Goal: Find specific page/section: Find specific page/section

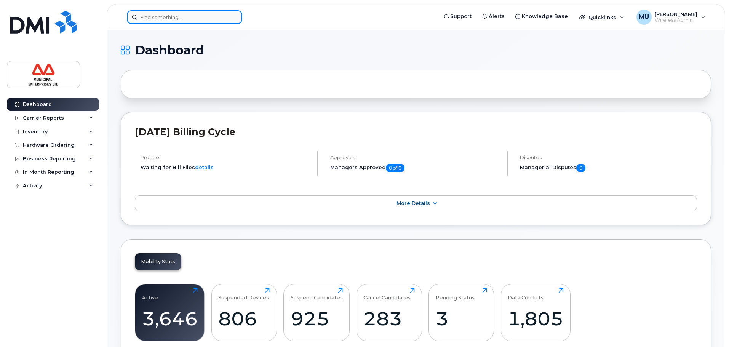
click at [179, 18] on input at bounding box center [184, 17] width 115 height 14
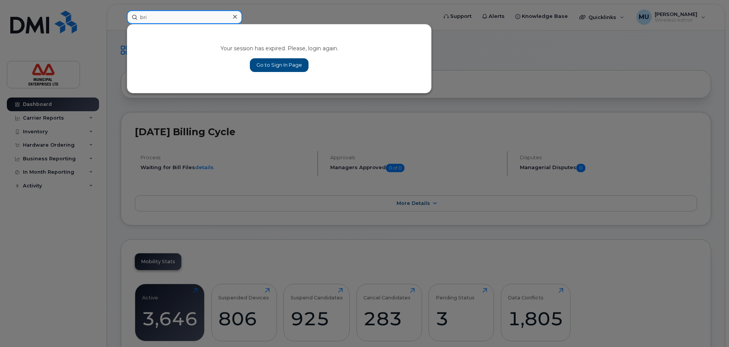
type input "bri"
click at [269, 65] on link "Go to Sign In Page" at bounding box center [279, 65] width 59 height 14
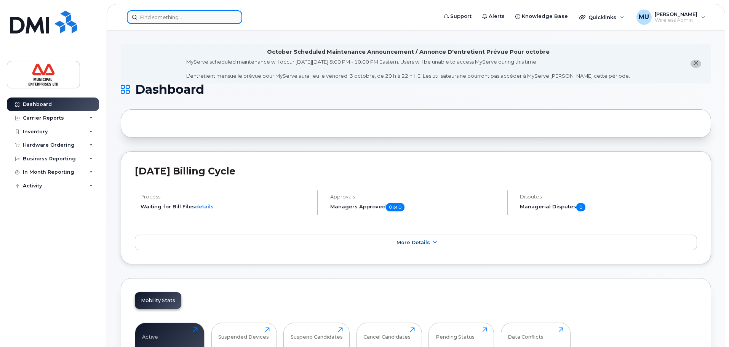
click at [167, 11] on input at bounding box center [184, 17] width 115 height 14
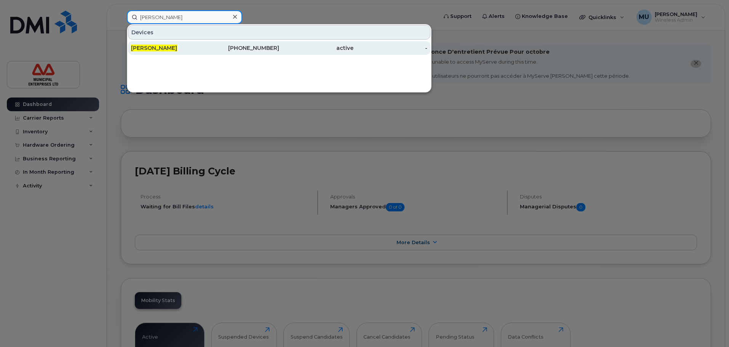
type input "brian johnson"
click at [149, 49] on span "[PERSON_NAME]" at bounding box center [154, 48] width 46 height 7
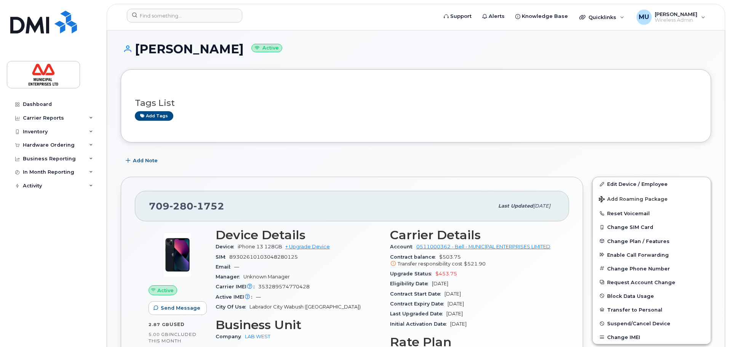
scroll to position [191, 0]
